Goal: Information Seeking & Learning: Learn about a topic

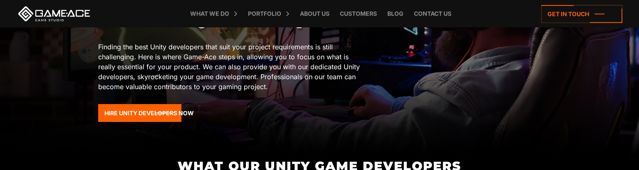
scroll to position [125, 0]
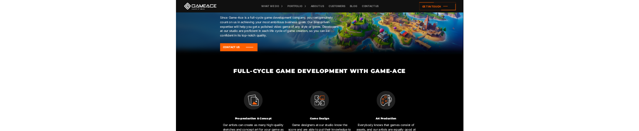
scroll to position [160, 0]
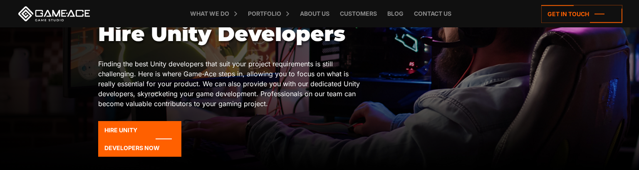
scroll to position [117, 0]
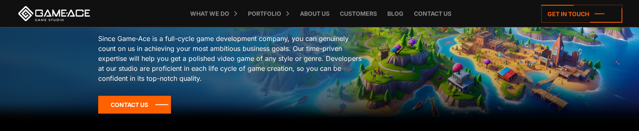
scroll to position [157, 0]
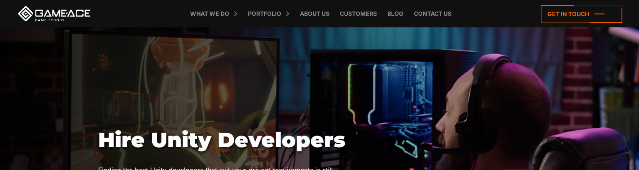
scroll to position [136, 0]
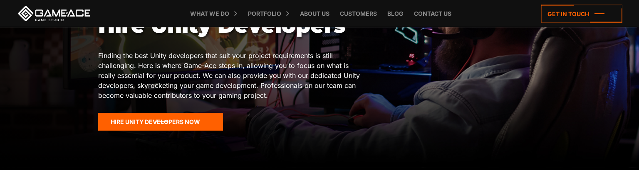
scroll to position [115, 0]
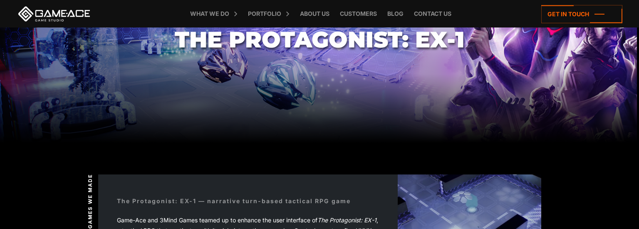
scroll to position [94, 0]
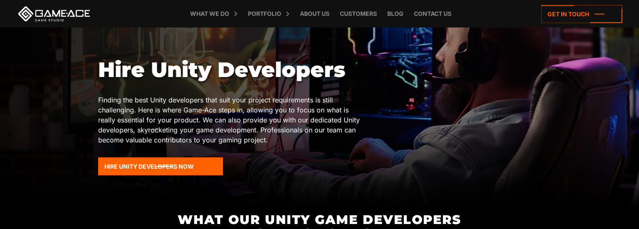
scroll to position [99, 0]
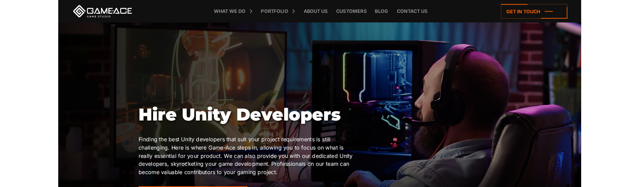
scroll to position [72, 0]
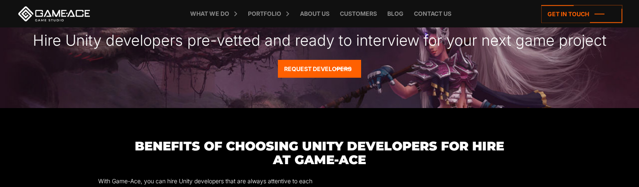
scroll to position [870, 0]
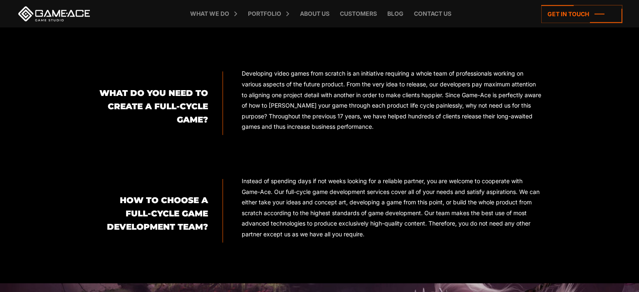
scroll to position [607, 0]
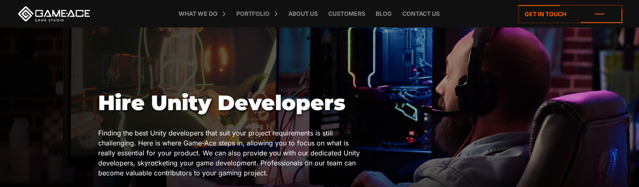
scroll to position [122, 0]
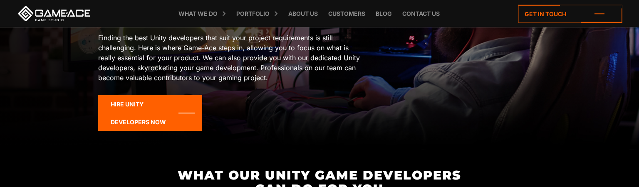
scroll to position [133, 0]
